Goal: Transaction & Acquisition: Purchase product/service

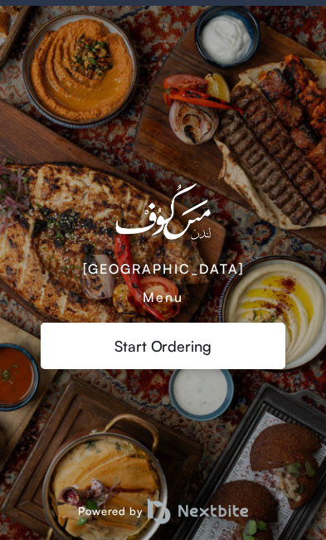
click at [190, 428] on div "Avenues Mall Menu Start Ordering Powered by" at bounding box center [163, 273] width 326 height 535
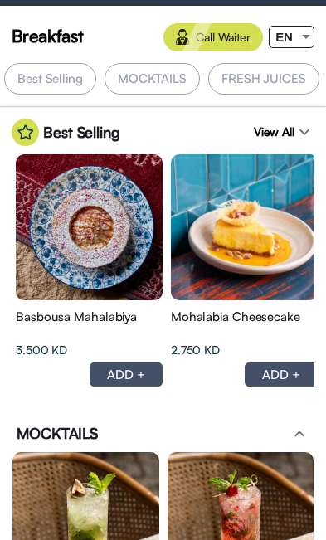
click at [310, 32] on div at bounding box center [306, 37] width 15 height 21
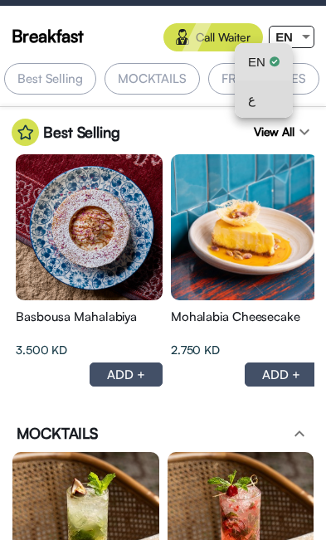
click at [263, 103] on div "ع" at bounding box center [264, 99] width 32 height 37
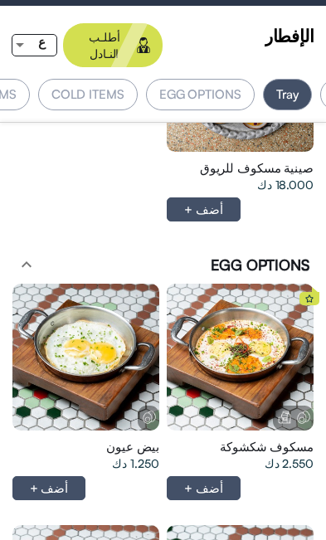
scroll to position [2283, 0]
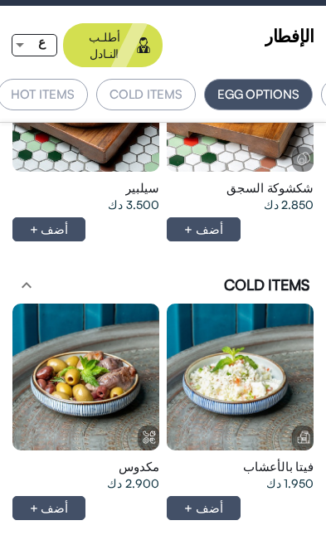
click at [270, 496] on div "أضف +" at bounding box center [240, 508] width 147 height 24
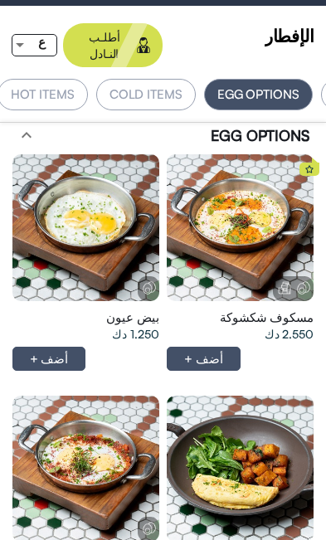
click at [257, 198] on div at bounding box center [240, 227] width 147 height 147
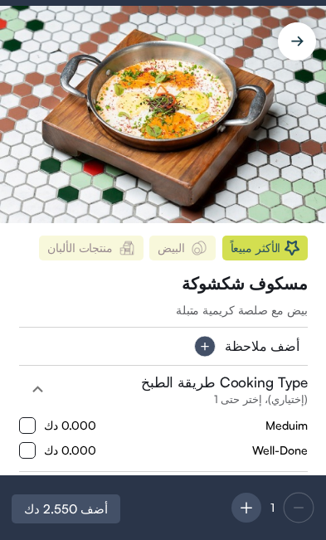
click at [183, 120] on img at bounding box center [163, 115] width 326 height 218
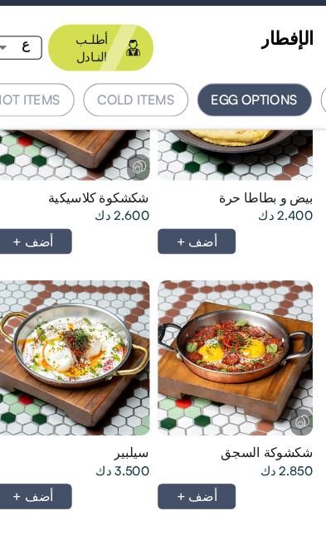
click at [87, 330] on div at bounding box center [85, 339] width 147 height 147
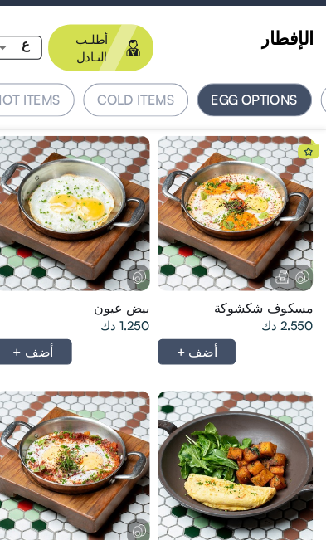
click at [254, 203] on div at bounding box center [240, 202] width 147 height 147
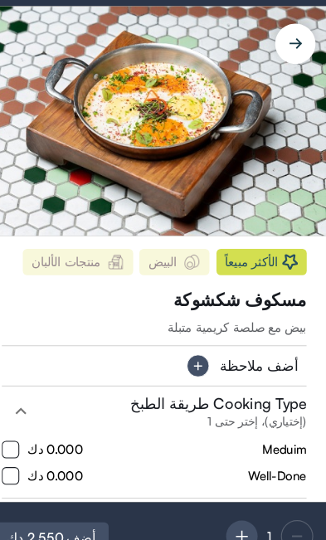
click at [266, 150] on img at bounding box center [163, 115] width 326 height 218
